Goal: Task Accomplishment & Management: Complete application form

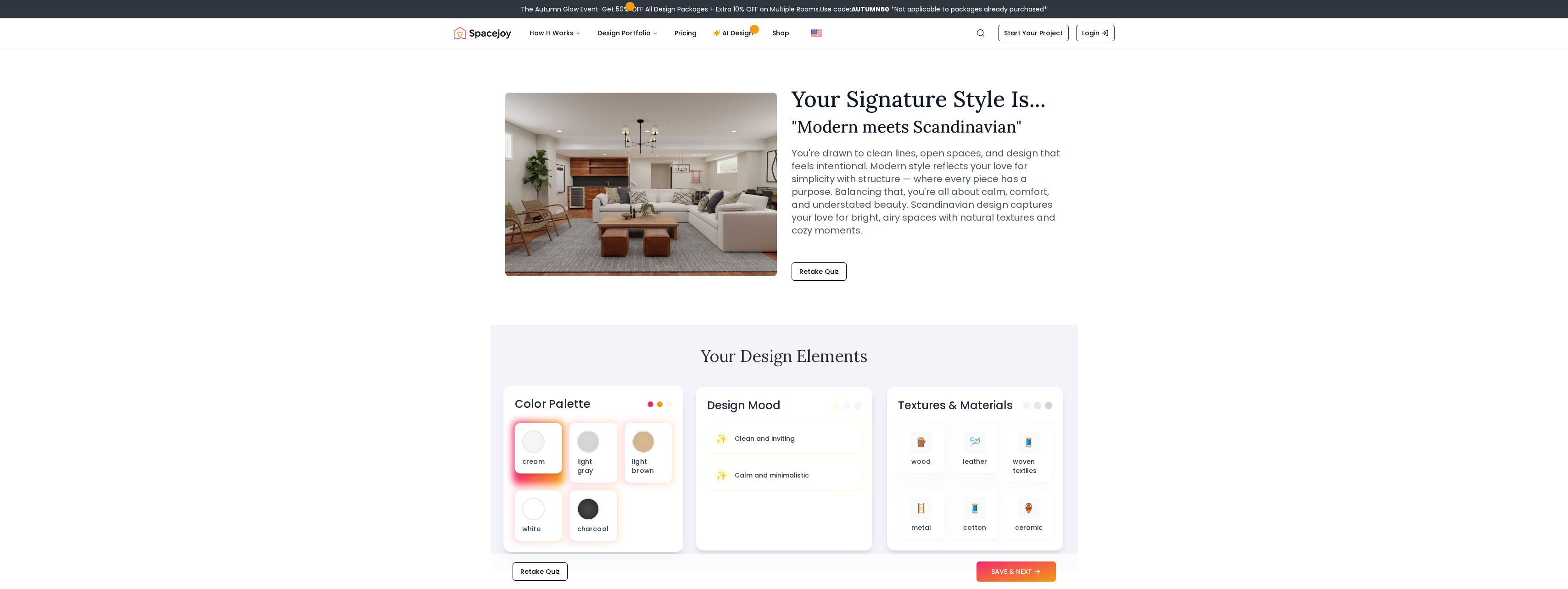
click at [551, 445] on div "cream" at bounding box center [538, 448] width 47 height 51
click at [587, 451] on div at bounding box center [588, 442] width 21 height 21
click at [634, 445] on div at bounding box center [643, 442] width 21 height 21
click at [583, 524] on p "charcoal" at bounding box center [593, 528] width 33 height 9
click at [584, 509] on div at bounding box center [588, 509] width 21 height 21
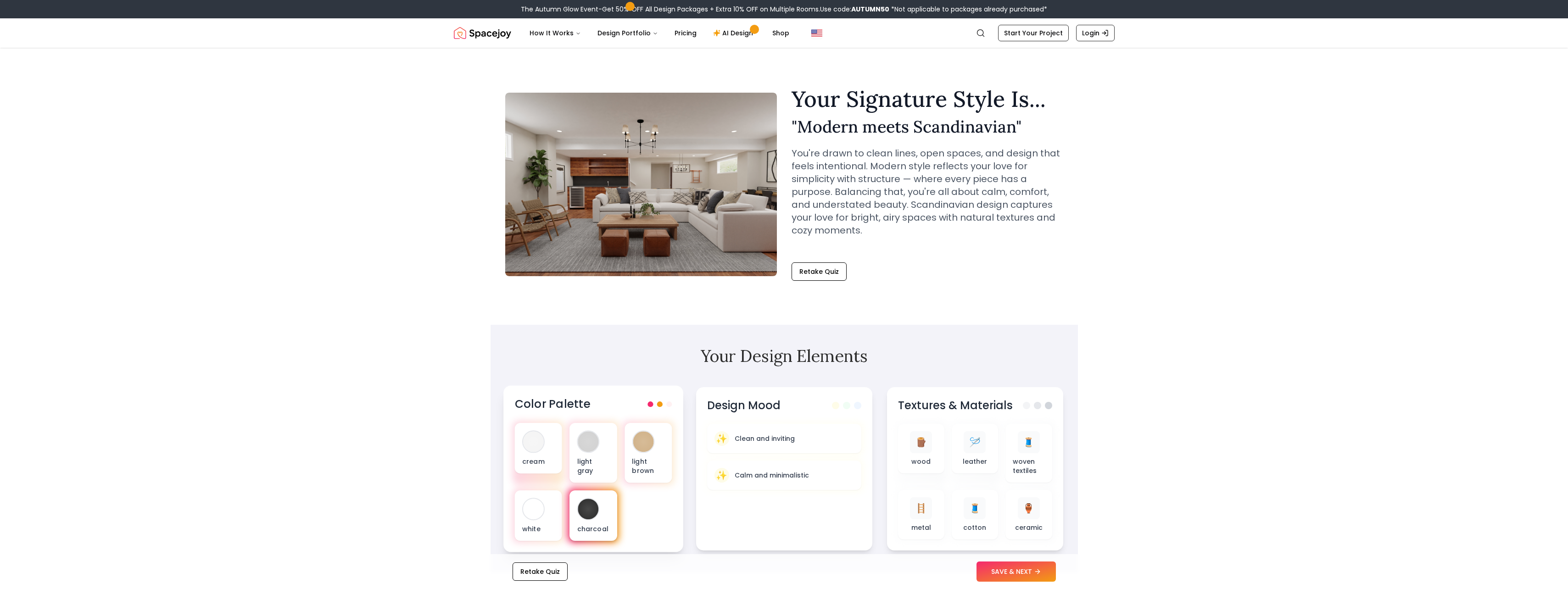
click at [584, 509] on div at bounding box center [588, 509] width 21 height 21
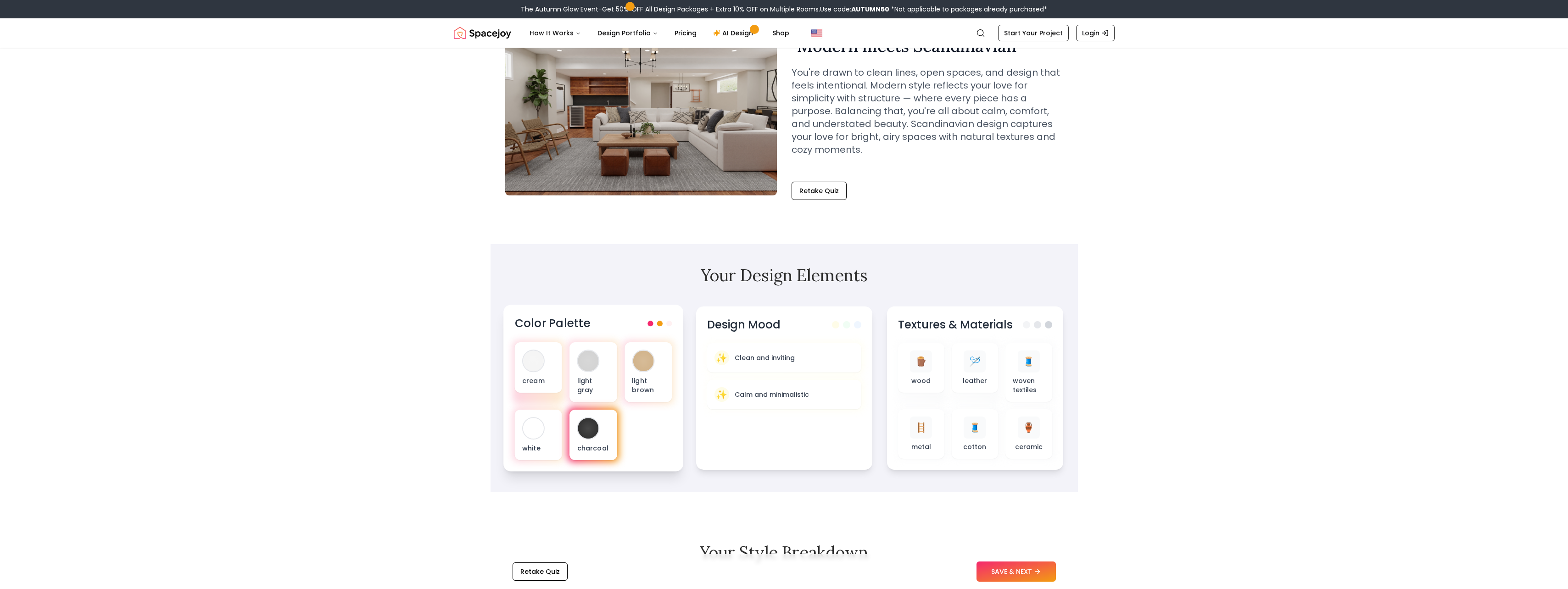
scroll to position [77, 0]
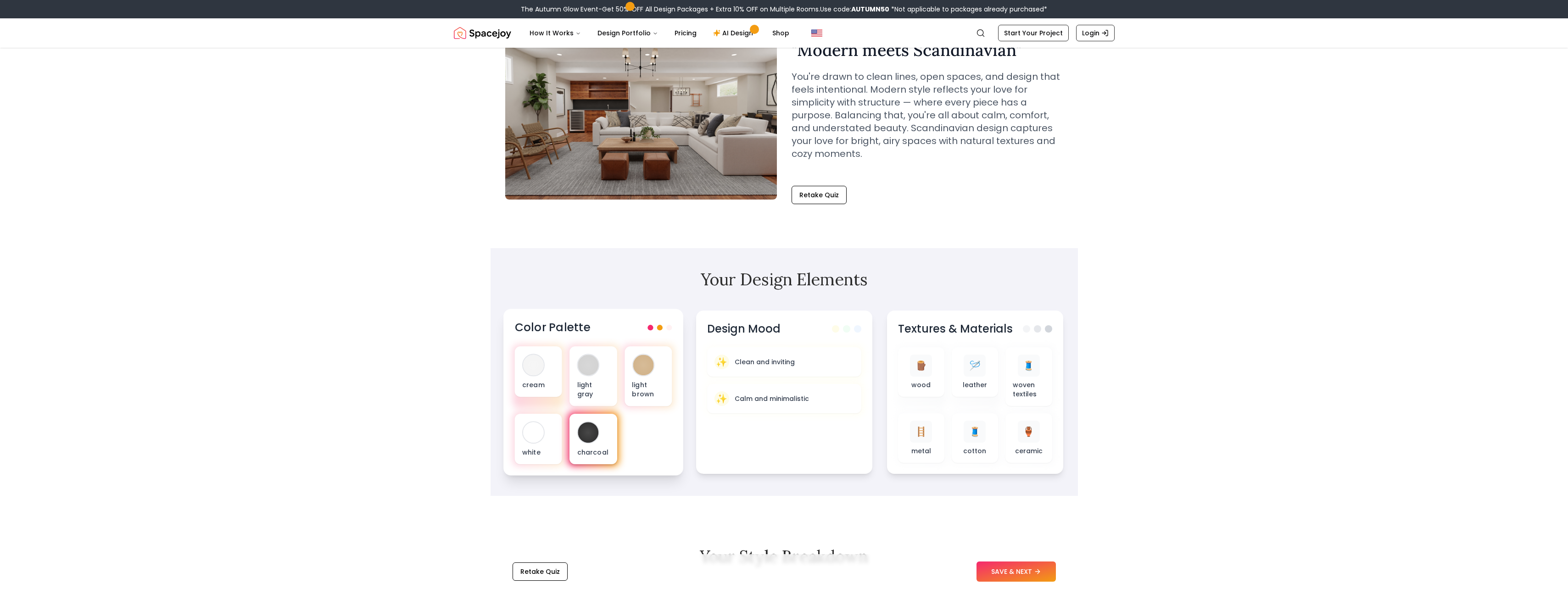
click at [588, 450] on p "charcoal" at bounding box center [593, 451] width 33 height 9
click at [786, 357] on p "Clean and inviting" at bounding box center [764, 361] width 61 height 9
click at [751, 396] on p "Calm and minimalistic" at bounding box center [771, 399] width 75 height 9
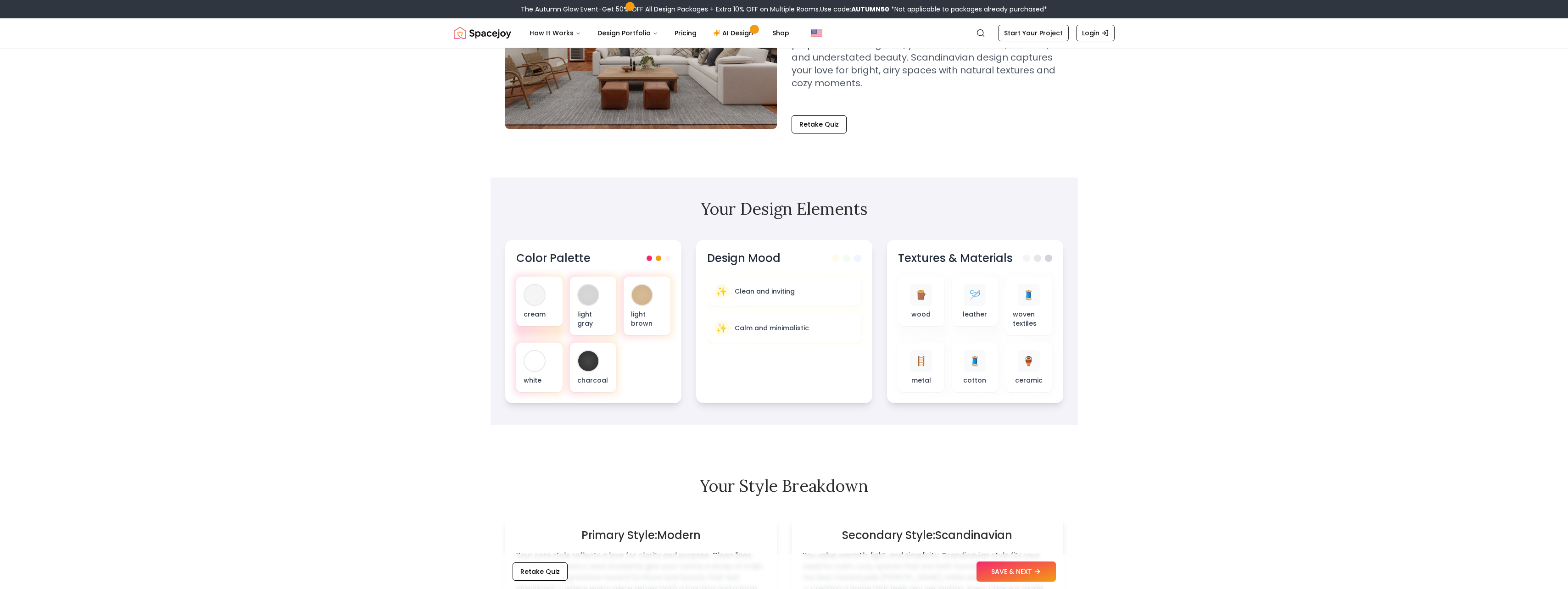
scroll to position [153, 0]
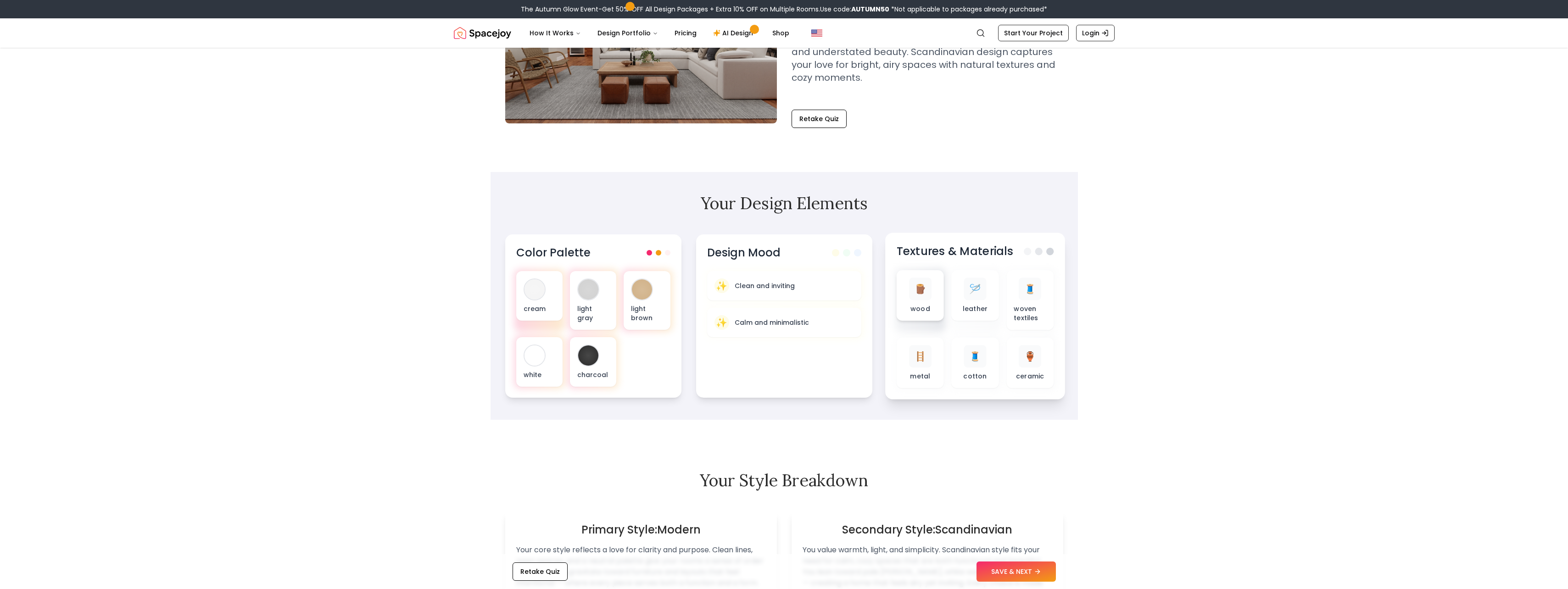
click at [924, 291] on span "🪵" at bounding box center [920, 289] width 12 height 13
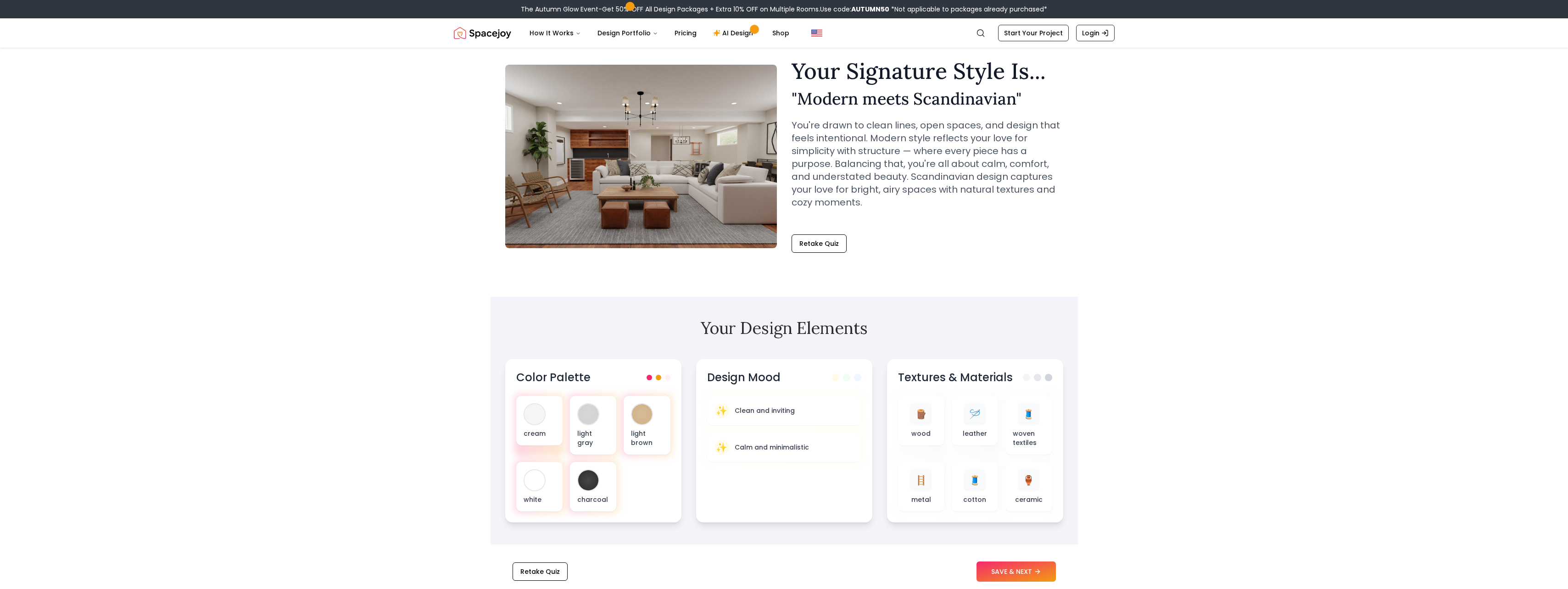
scroll to position [0, 0]
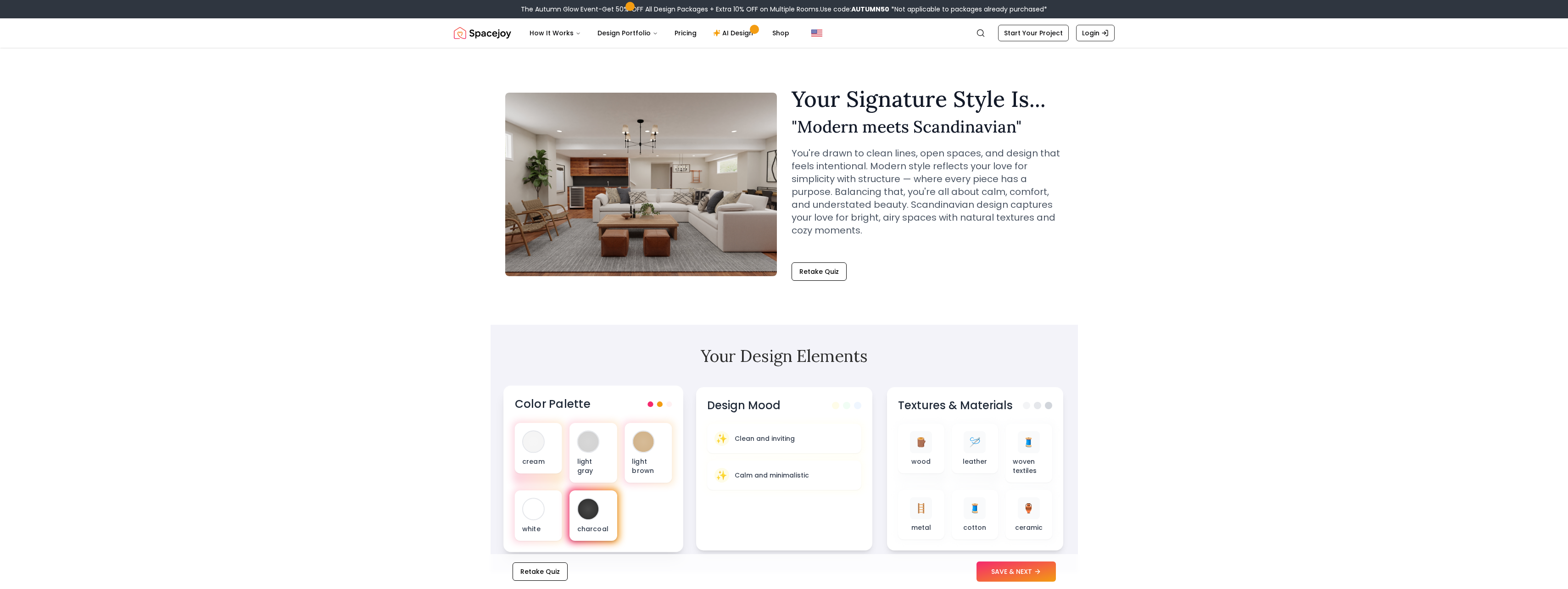
click at [575, 517] on div "charcoal" at bounding box center [593, 515] width 47 height 51
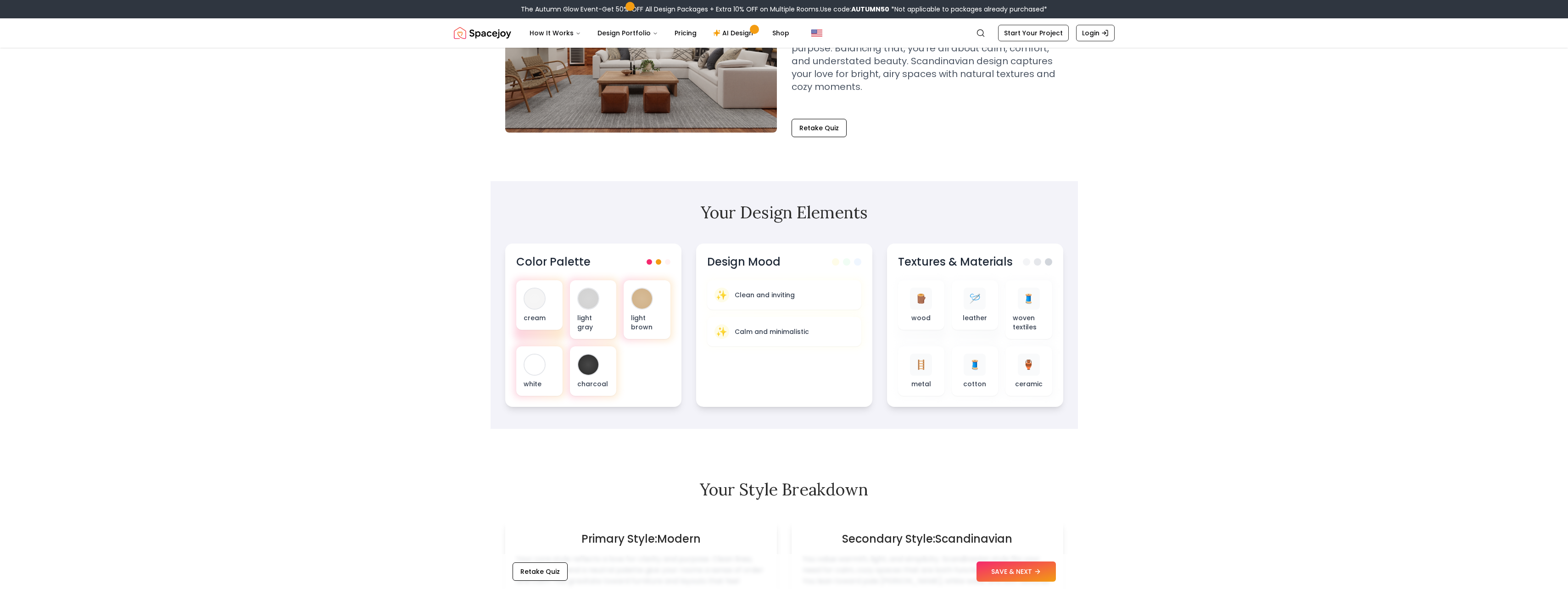
scroll to position [153, 0]
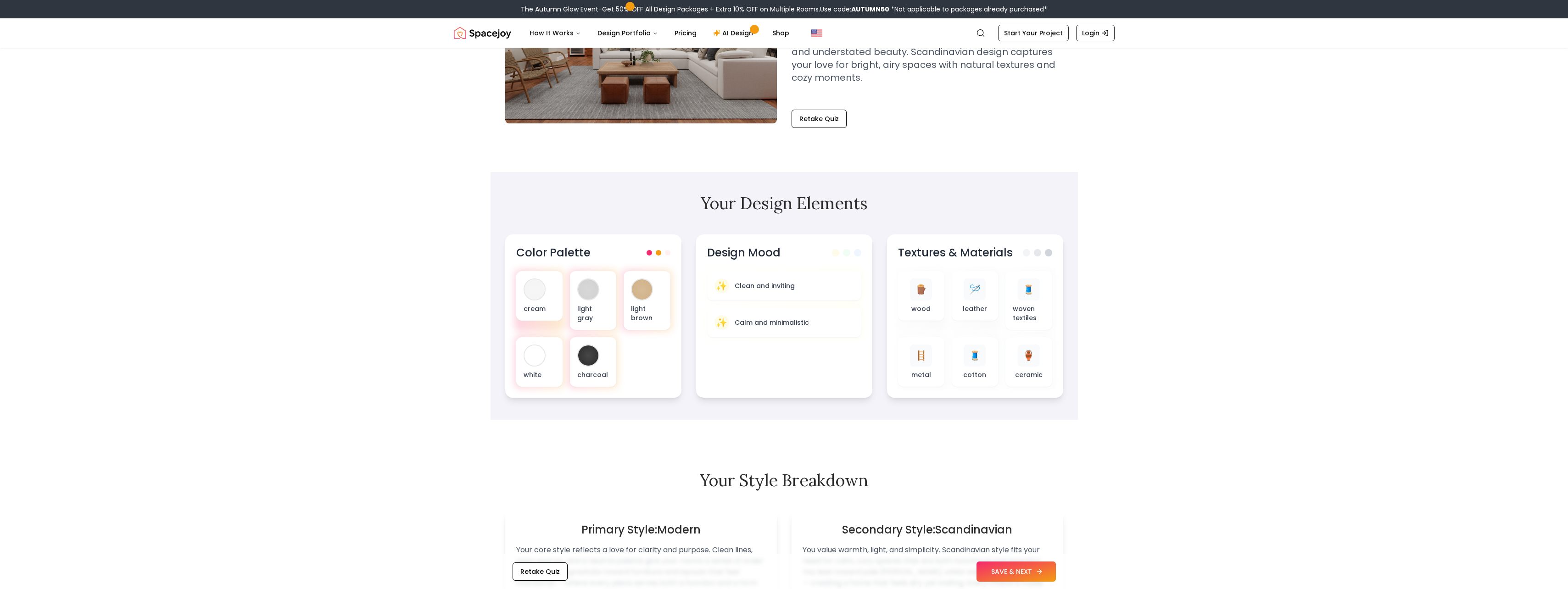
click at [1001, 570] on button "SAVE & NEXT" at bounding box center [1016, 571] width 79 height 20
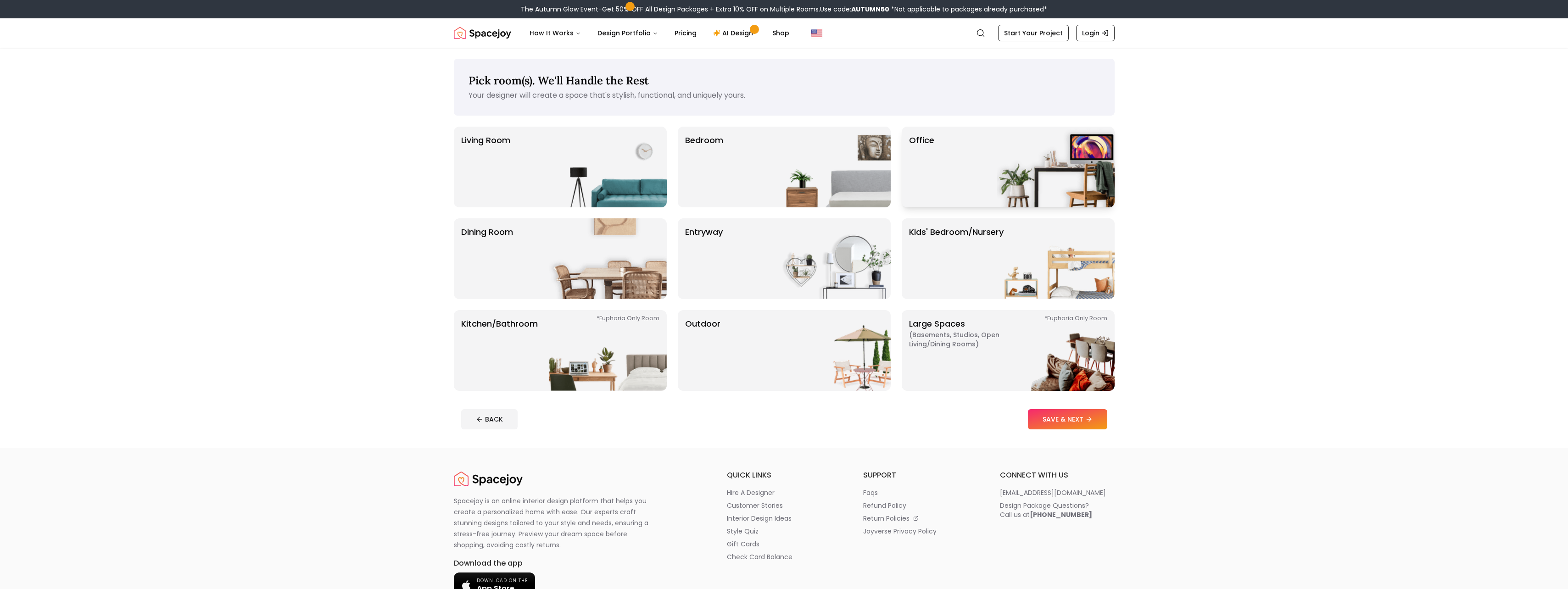
click at [961, 140] on div "Office" at bounding box center [1008, 167] width 213 height 81
click at [962, 189] on icon "Increase quantity" at bounding box center [959, 192] width 7 height 7
click at [909, 189] on button "Decrease quantity" at bounding box center [918, 192] width 18 height 16
click at [922, 195] on icon "Decrease quantity" at bounding box center [918, 192] width 7 height 7
click at [555, 164] on img at bounding box center [607, 167] width 117 height 81
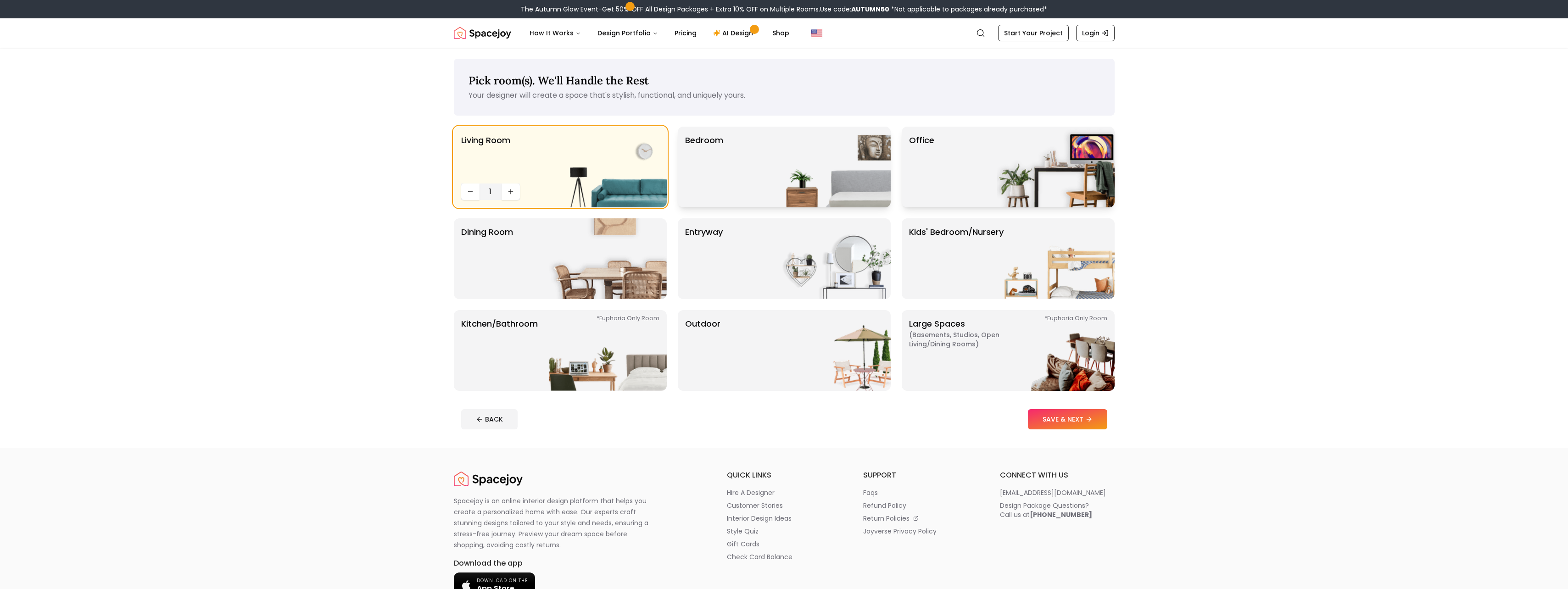
click at [716, 173] on p "Bedroom" at bounding box center [704, 167] width 38 height 66
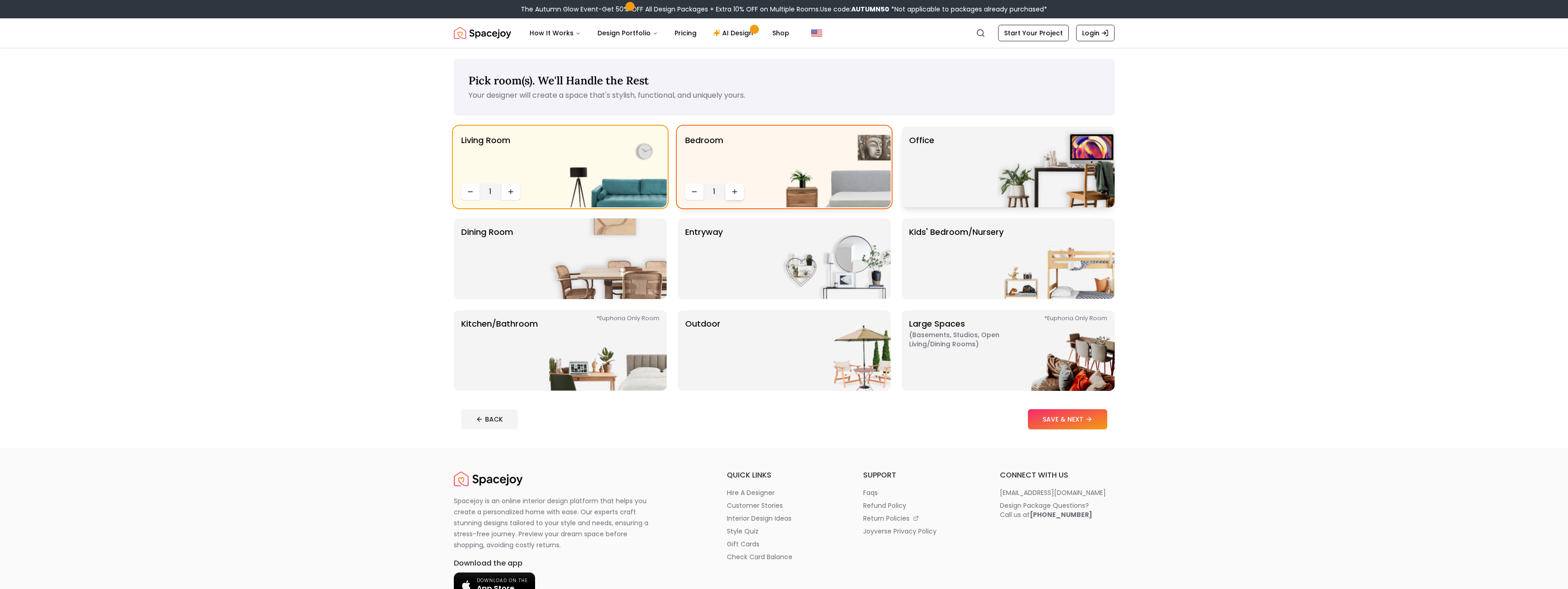
click at [737, 190] on icon "Increase quantity" at bounding box center [735, 192] width 7 height 7
click at [979, 161] on div "Office" at bounding box center [1008, 167] width 213 height 81
click at [532, 277] on div "Dining Room" at bounding box center [561, 259] width 213 height 81
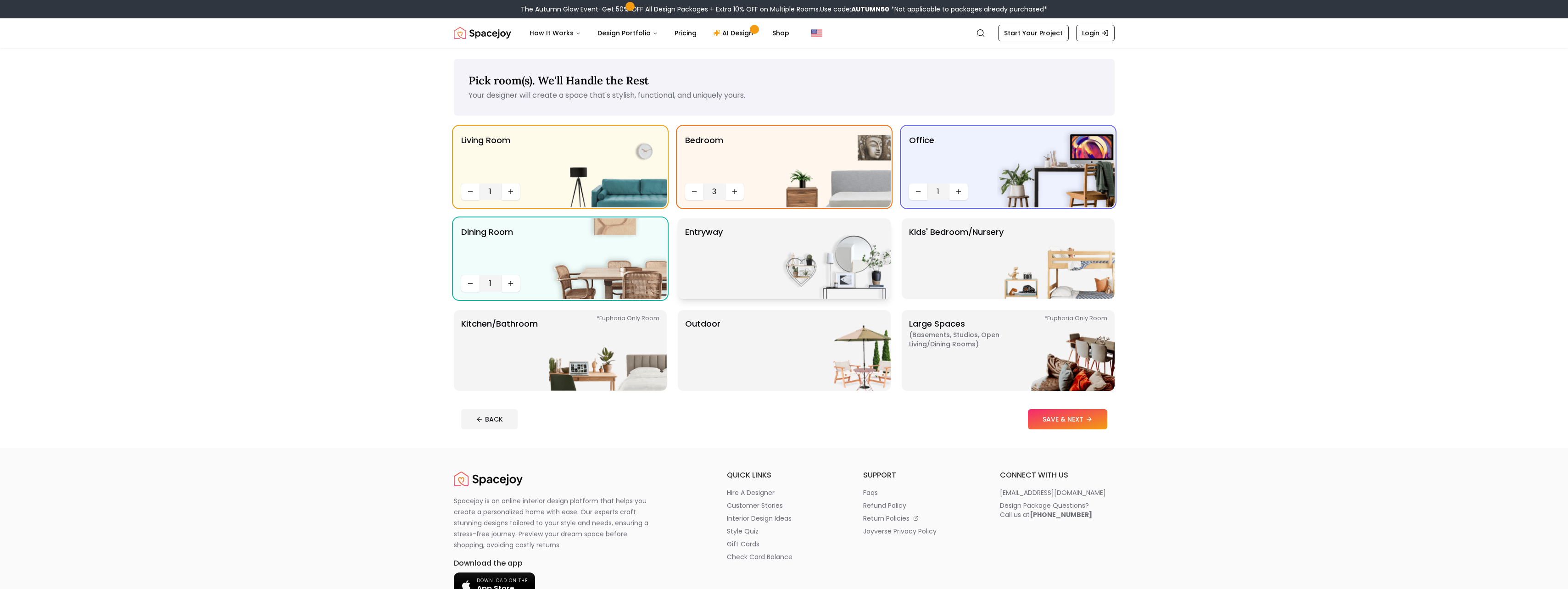
click at [742, 264] on div "entryway" at bounding box center [784, 259] width 213 height 81
click at [986, 261] on p "Kids' Bedroom/Nursery" at bounding box center [956, 259] width 94 height 66
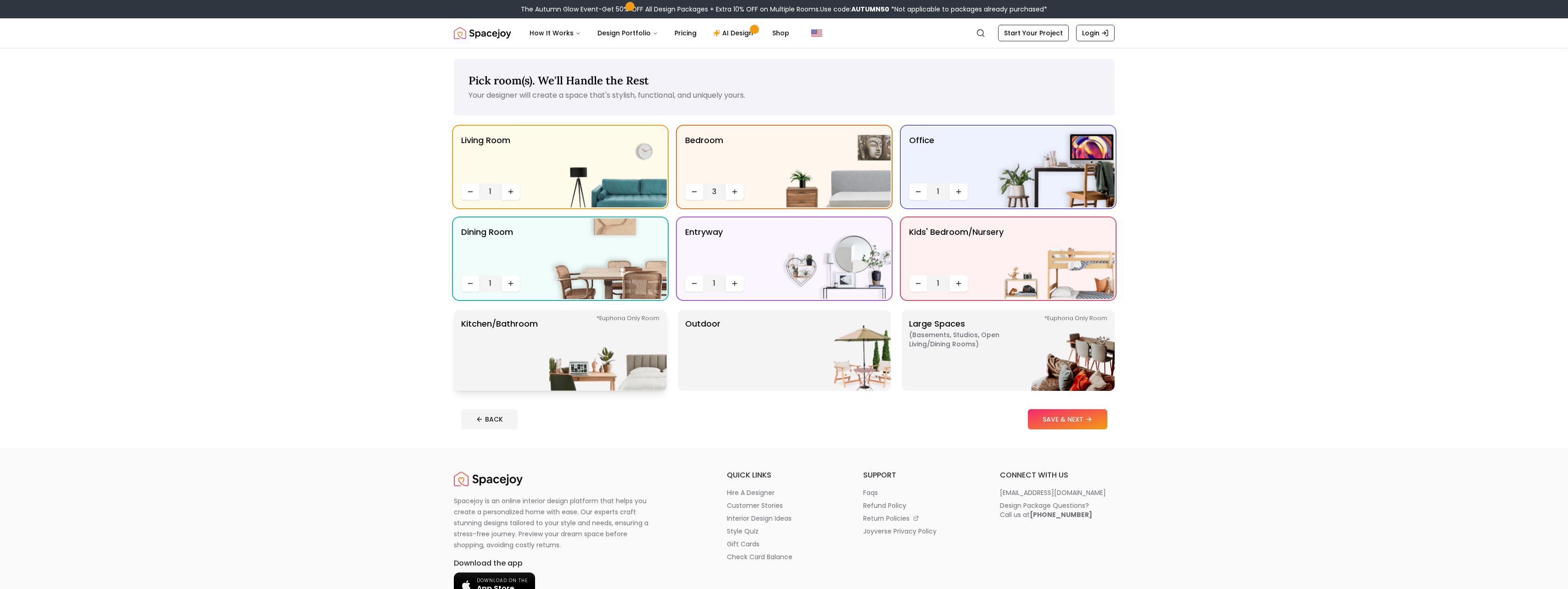
click at [537, 353] on p "Kitchen/Bathroom *Euphoria Only Room" at bounding box center [500, 350] width 77 height 66
click at [510, 378] on icon "Increase quantity" at bounding box center [511, 375] width 7 height 7
click at [510, 378] on icon "Increase quantity" at bounding box center [511, 375] width 7 height 7
click at [780, 363] on img at bounding box center [831, 350] width 117 height 81
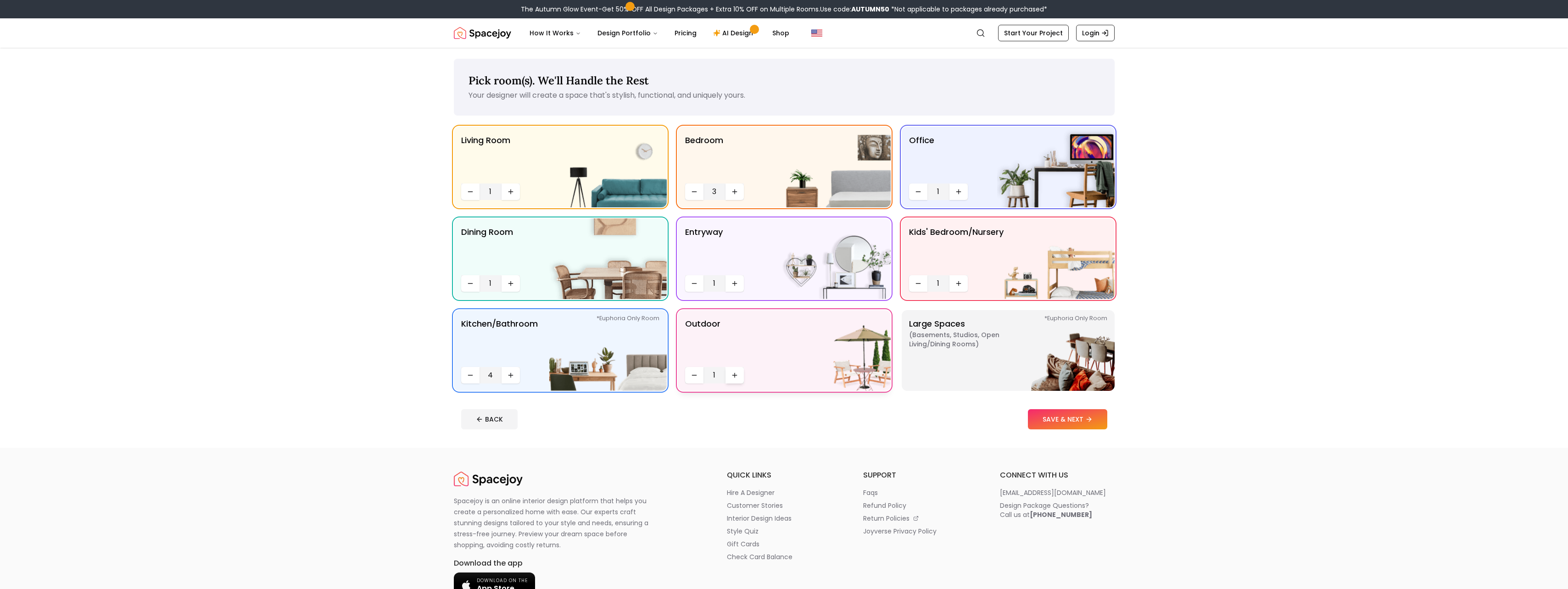
click at [730, 370] on button "Increase quantity" at bounding box center [735, 375] width 18 height 16
click at [998, 344] on div "*Euphoria Only Room Large Spaces ( Basements, Studios, Open living/dining rooms…" at bounding box center [1008, 350] width 213 height 81
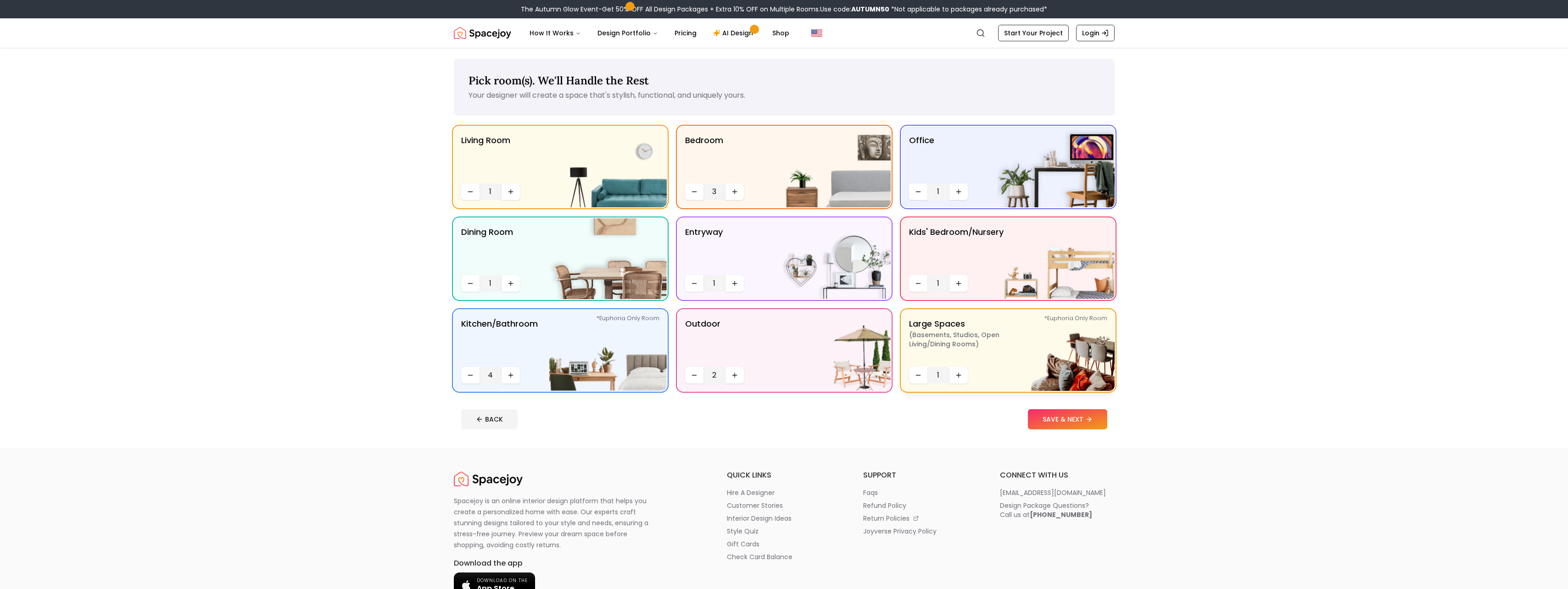
click at [984, 353] on p "Large Spaces ( Basements, Studios, Open living/dining rooms ) *Euphoria Only Ro…" at bounding box center [966, 340] width 114 height 46
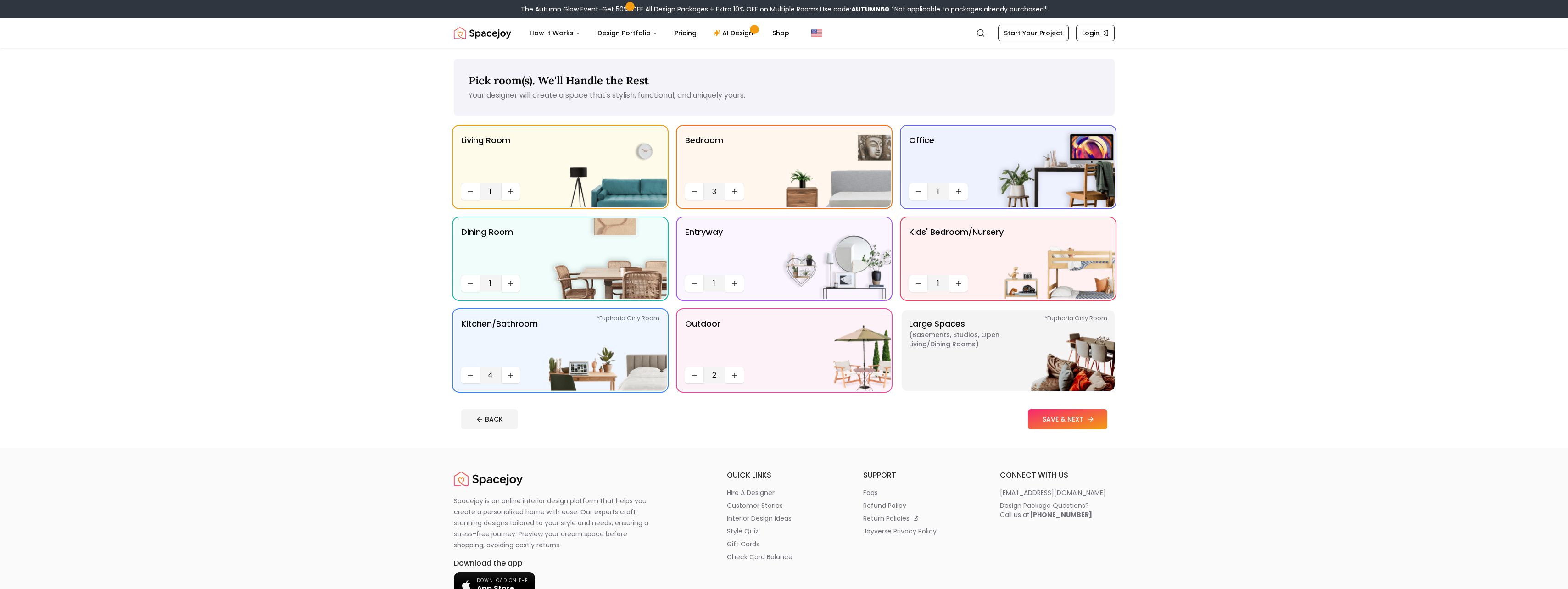
click at [1060, 422] on button "SAVE & NEXT" at bounding box center [1068, 419] width 79 height 20
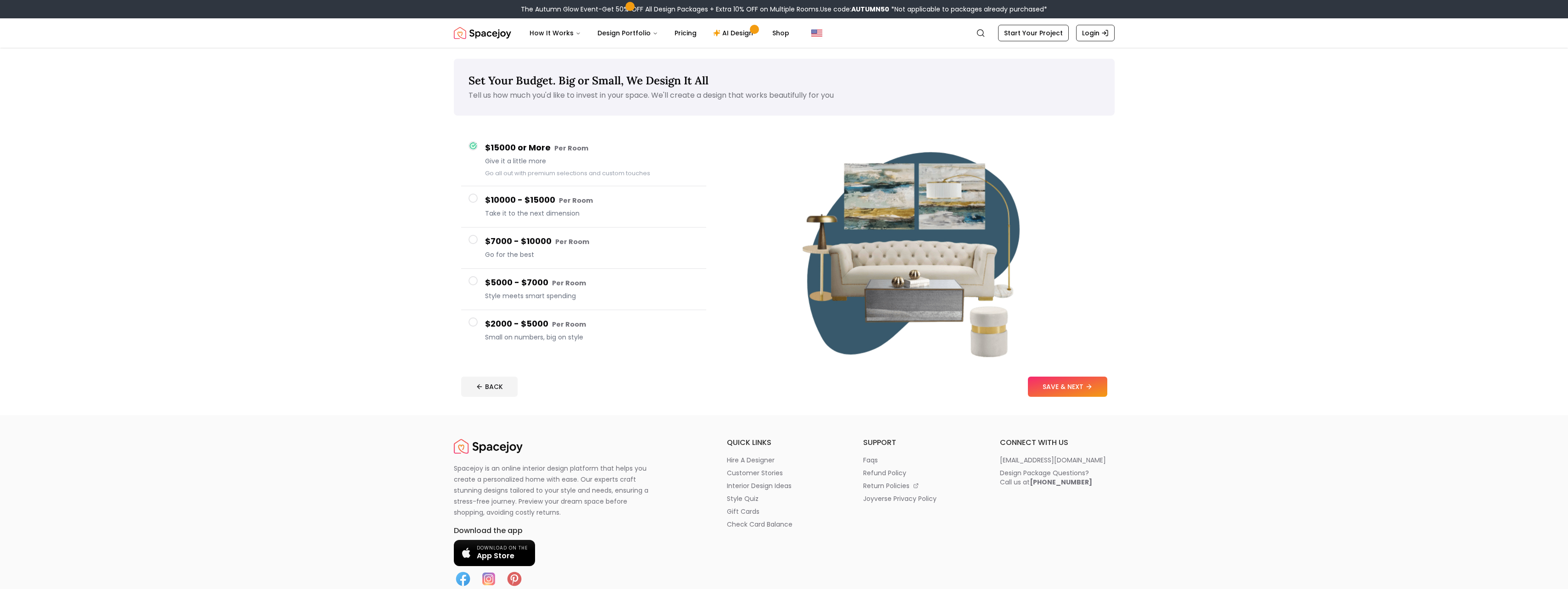
click at [1075, 393] on button "SAVE & NEXT" at bounding box center [1068, 386] width 79 height 20
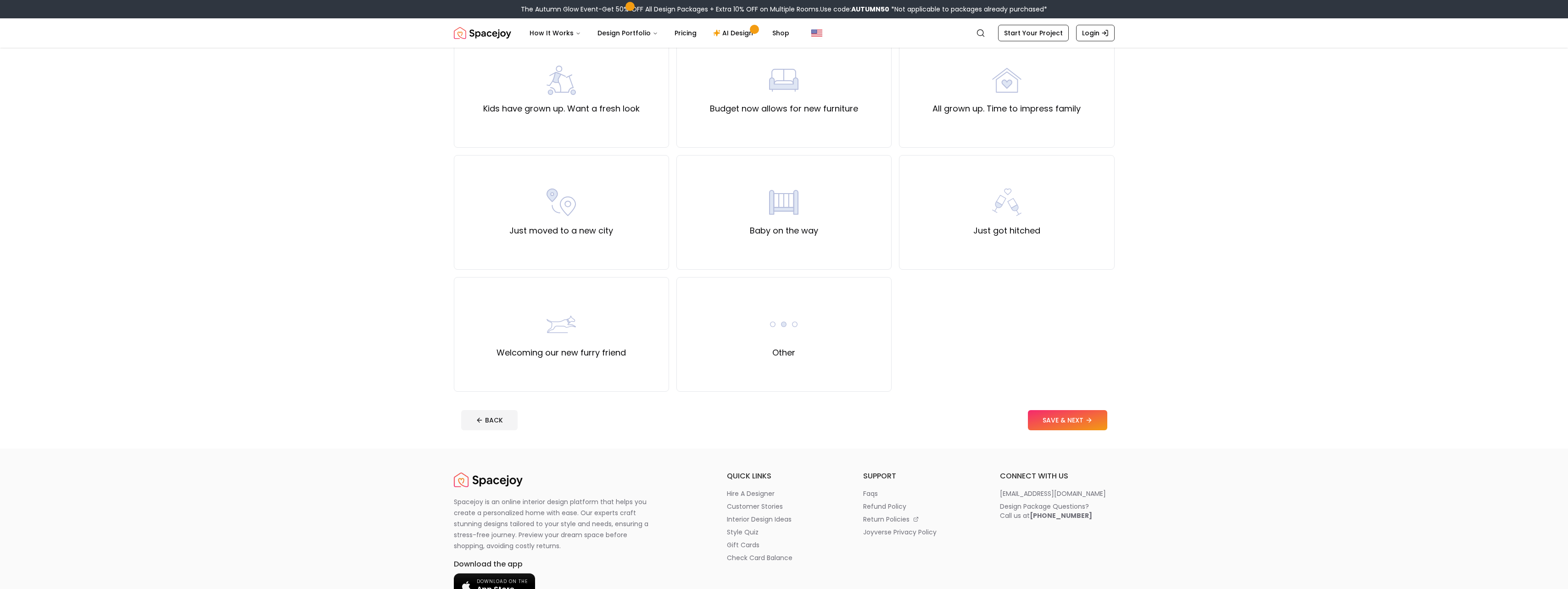
scroll to position [229, 0]
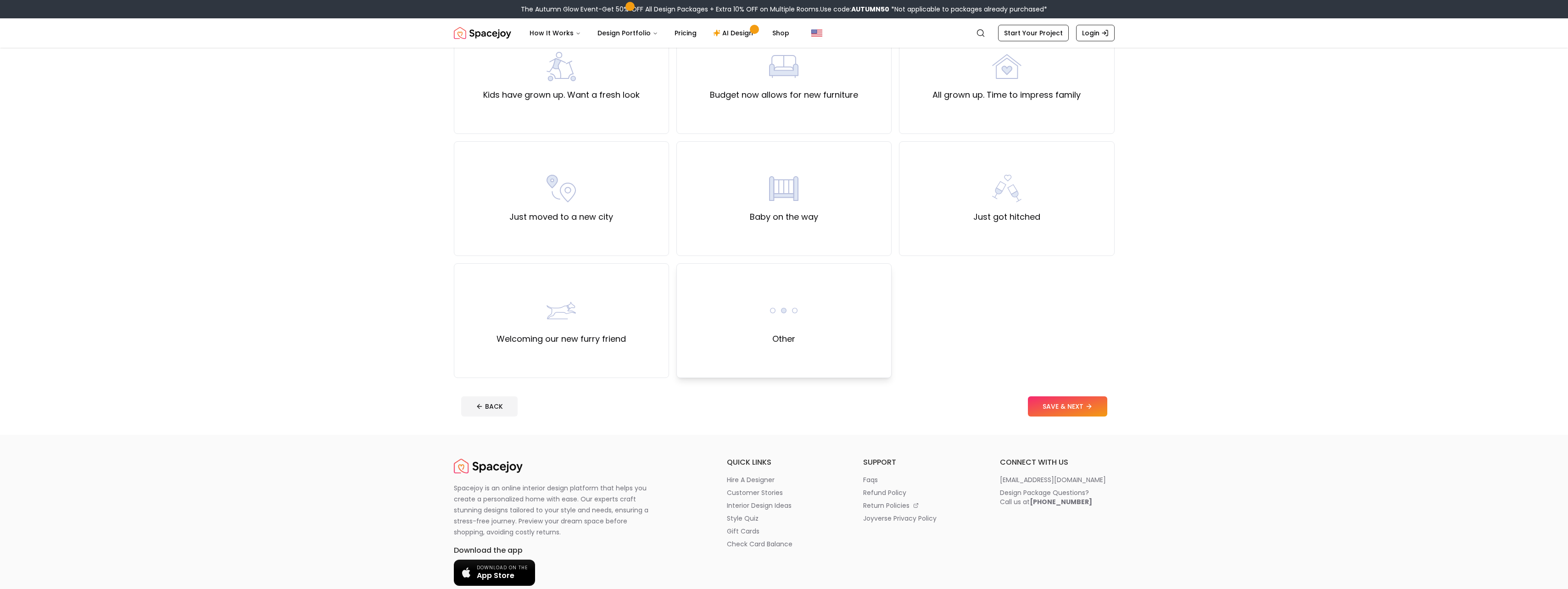
click at [745, 328] on div "Other" at bounding box center [784, 321] width 215 height 114
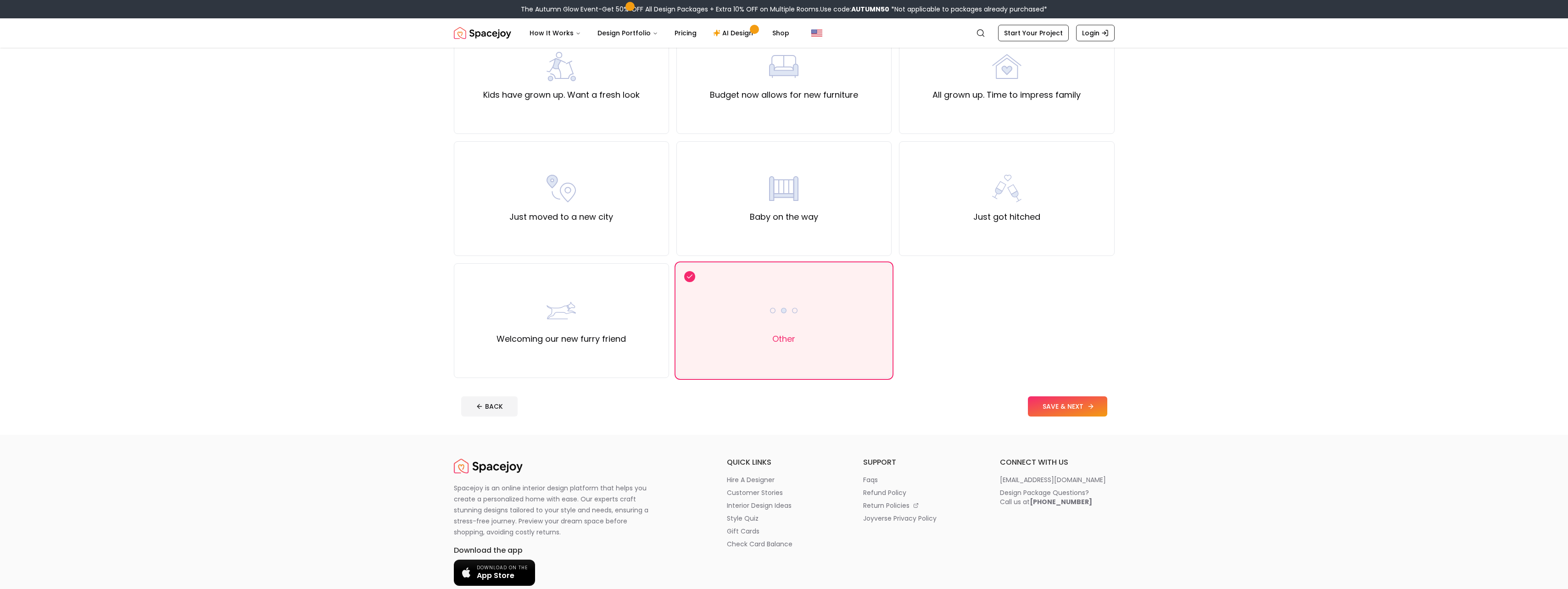
click at [1065, 400] on button "SAVE & NEXT" at bounding box center [1068, 406] width 79 height 20
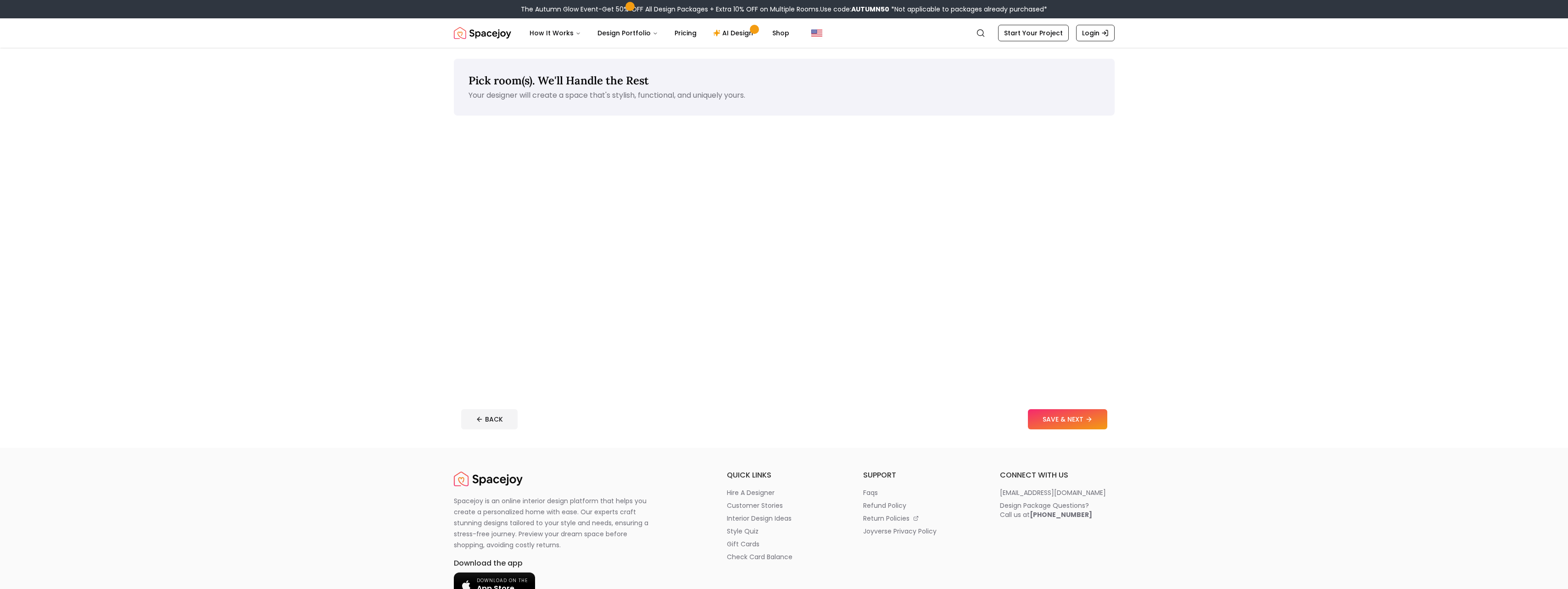
drag, startPoint x: 349, startPoint y: 271, endPoint x: 354, endPoint y: 265, distance: 7.8
